Goal: Task Accomplishment & Management: Complete application form

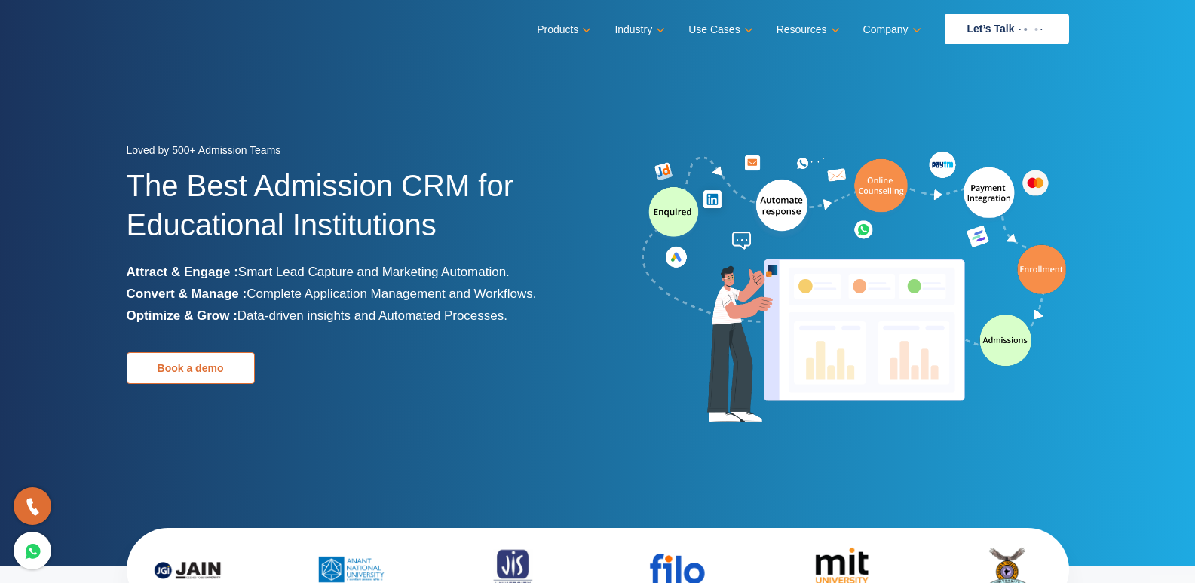
click at [222, 370] on link "Book a demo" at bounding box center [191, 368] width 128 height 32
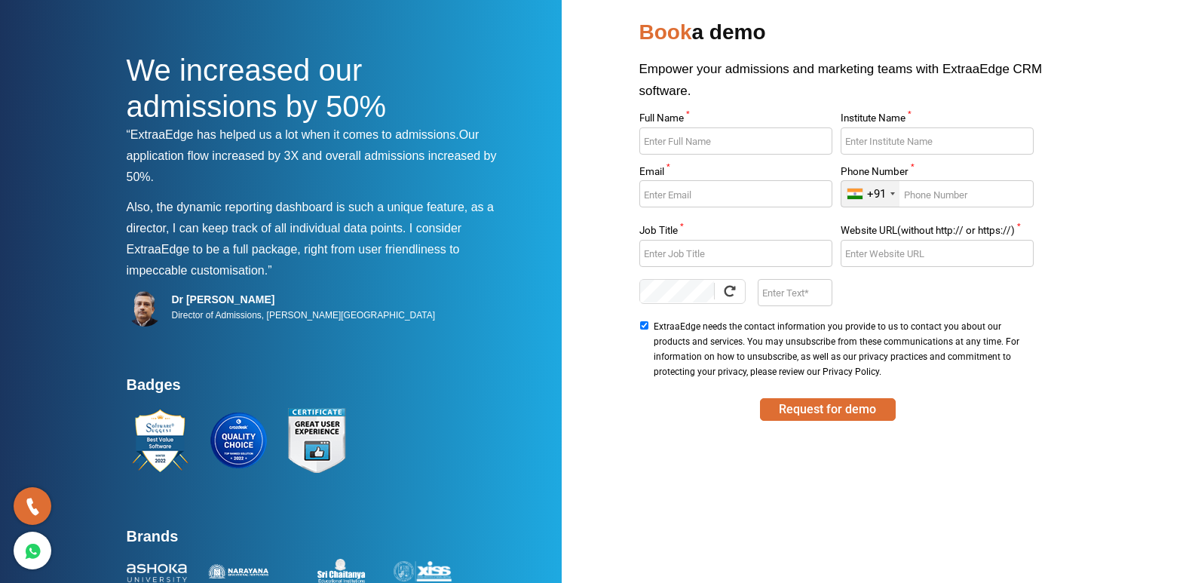
scroll to position [97, 0]
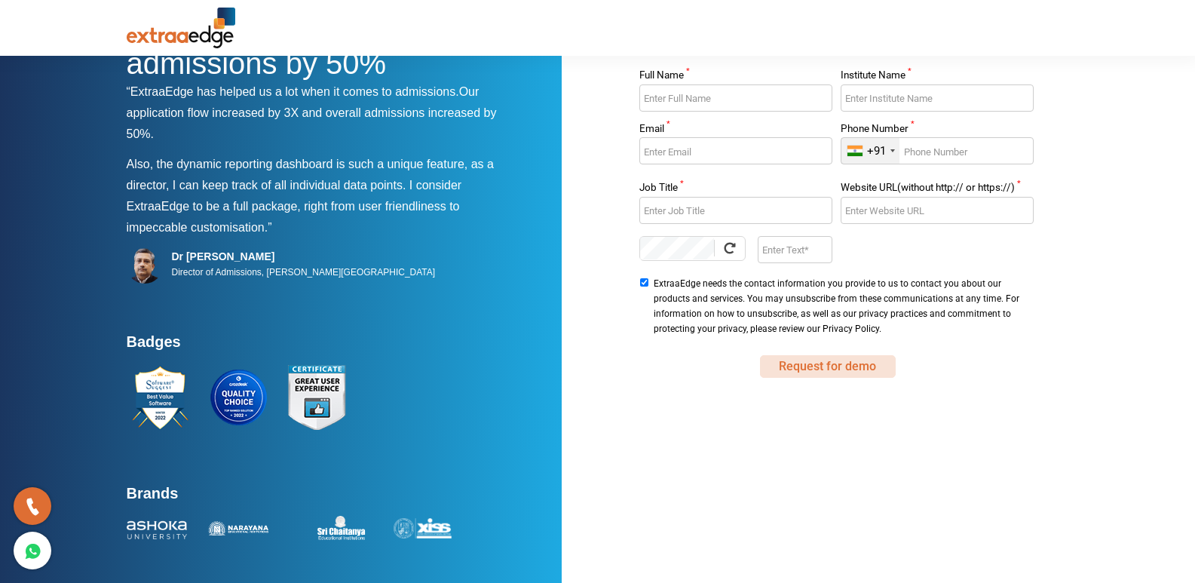
click at [811, 366] on button "Request for demo" at bounding box center [828, 366] width 136 height 23
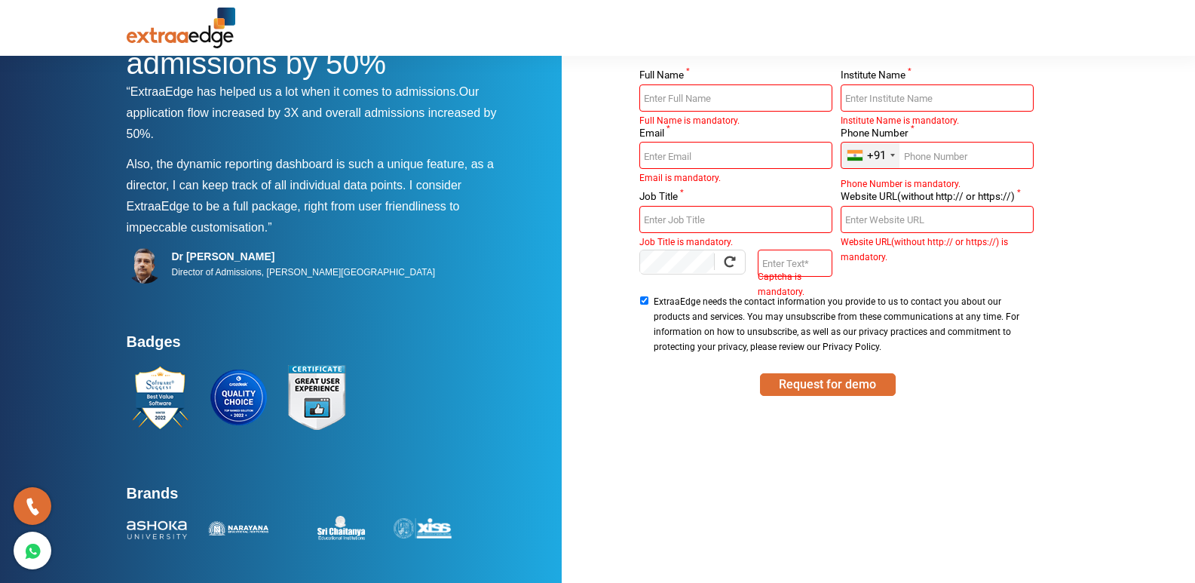
click at [696, 95] on input "Full Name *" at bounding box center [735, 97] width 193 height 27
click at [870, 98] on input "Institute Name *" at bounding box center [937, 97] width 193 height 27
click at [690, 162] on input "Email *" at bounding box center [735, 155] width 193 height 27
click at [930, 157] on input "Phone Number *" at bounding box center [937, 155] width 193 height 27
click at [698, 223] on input "Job Title *" at bounding box center [735, 219] width 193 height 27
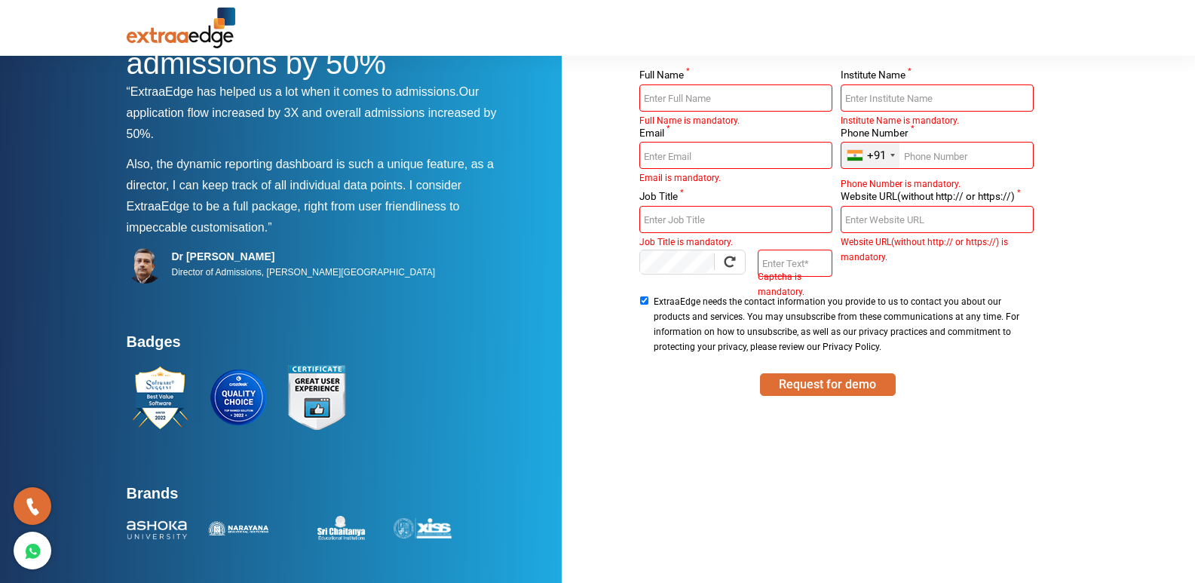
drag, startPoint x: 930, startPoint y: 203, endPoint x: 916, endPoint y: 211, distance: 15.9
click at [928, 205] on div "Website URL(without http:// or https://) * Website URL(without http:// or https…" at bounding box center [937, 221] width 193 height 58
click at [900, 225] on input "Website URL(without http:// or https://) *" at bounding box center [937, 219] width 193 height 27
